Goal: Task Accomplishment & Management: Complete application form

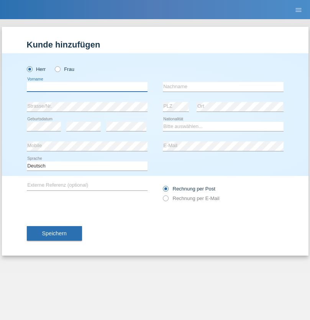
click at [87, 87] on input "text" at bounding box center [87, 87] width 121 height 10
type input "[PERSON_NAME]"
click at [223, 87] on input "text" at bounding box center [223, 87] width 121 height 10
type input "Dursun"
select select "TR"
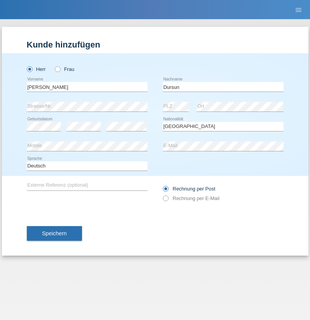
select select "C"
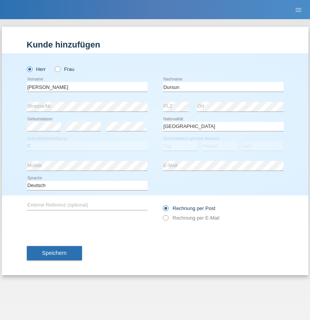
select select "31"
select select "07"
select select "2021"
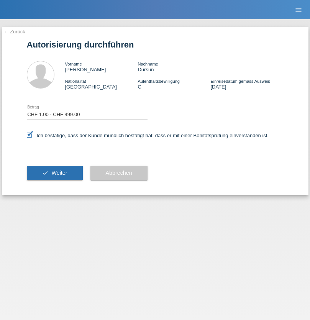
select select "1"
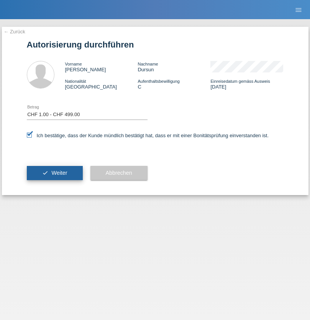
click at [54, 173] on span "Weiter" at bounding box center [59, 173] width 16 height 6
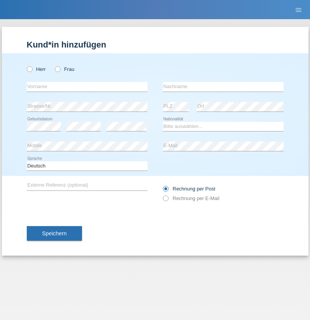
radio input "true"
click at [87, 87] on input "text" at bounding box center [87, 87] width 121 height 10
type input "Said [PERSON_NAME]"
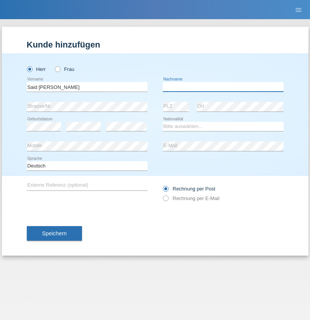
click at [223, 87] on input "text" at bounding box center [223, 87] width 121 height 10
type input "Tolba"
select select "IT"
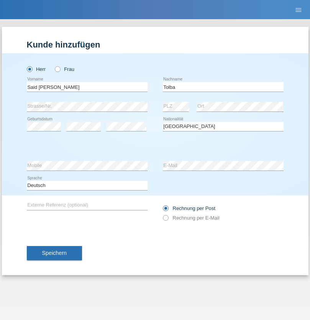
select select "C"
select select "15"
select select "08"
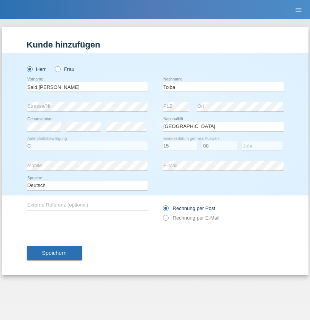
select select "2004"
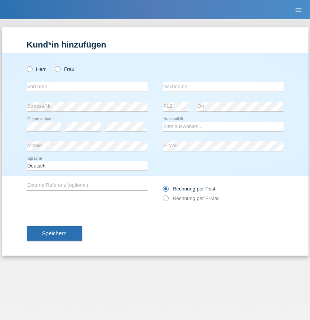
radio input "true"
click at [87, 87] on input "text" at bounding box center [87, 87] width 121 height 10
type input "firat"
click at [223, 87] on input "text" at bounding box center [223, 87] width 121 height 10
type input "kara"
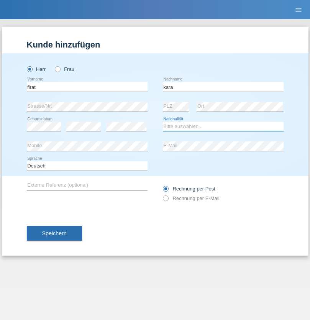
select select "CH"
